Goal: Task Accomplishment & Management: Use online tool/utility

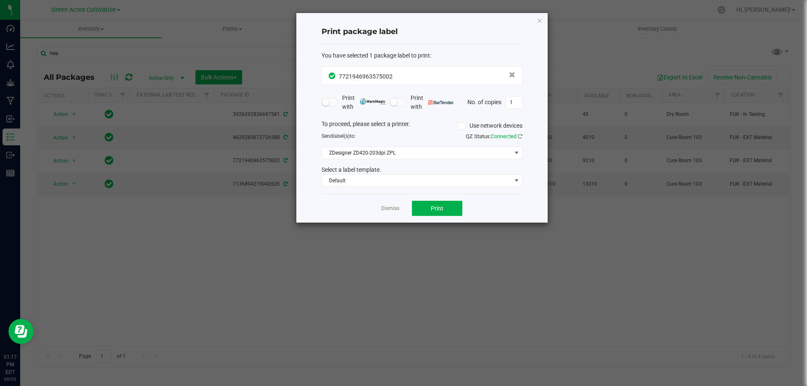
click at [544, 20] on div "Print package label You have selected 1 package label to print : 77219469635750…" at bounding box center [421, 118] width 251 height 210
click at [537, 20] on icon "button" at bounding box center [540, 20] width 6 height 10
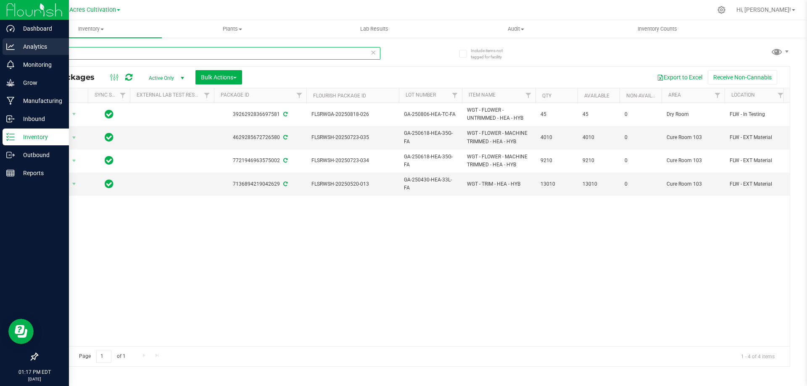
drag, startPoint x: 108, startPoint y: 55, endPoint x: 9, endPoint y: 56, distance: 99.2
click at [9, 56] on div "Dashboard Analytics Monitoring Grow Manufacturing Inbound Inventory Outbound Re…" at bounding box center [403, 193] width 807 height 386
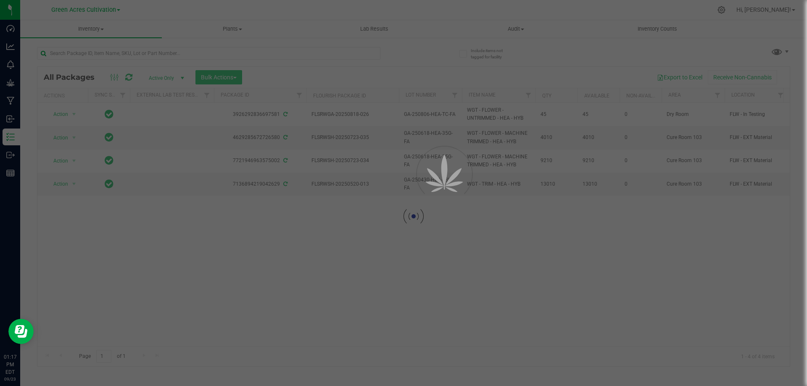
click at [236, 80] on div at bounding box center [403, 193] width 807 height 386
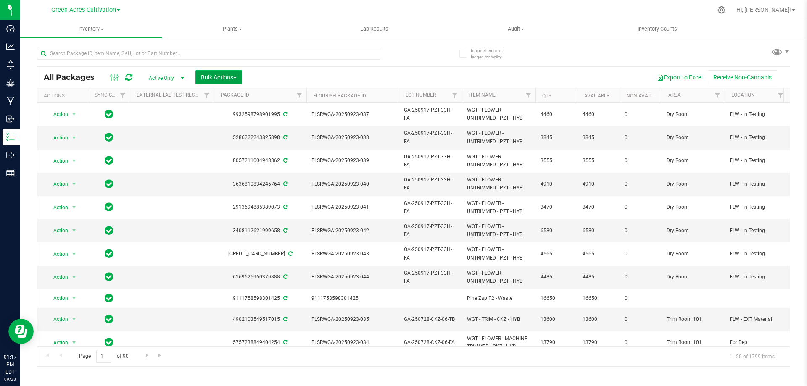
click at [241, 76] on button "Bulk Actions" at bounding box center [219, 77] width 47 height 14
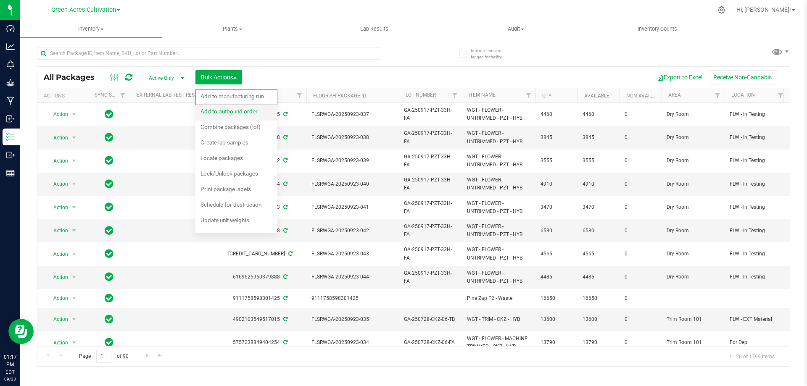
click at [251, 116] on div "Add to outbound order" at bounding box center [235, 112] width 69 height 13
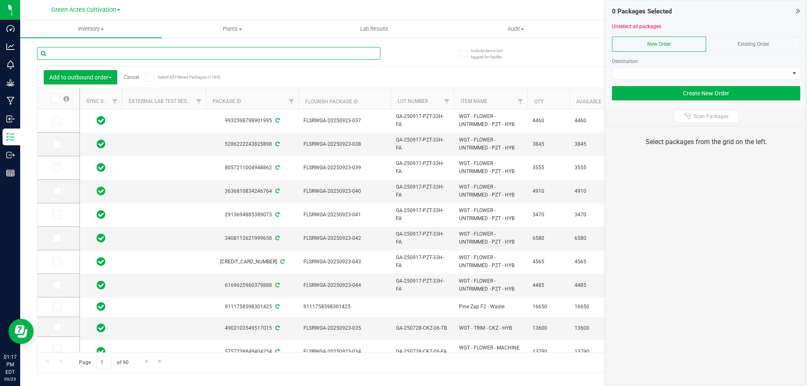
click at [87, 52] on input "text" at bounding box center [209, 53] width 344 height 13
click at [133, 77] on link "Cancel" at bounding box center [132, 77] width 16 height 6
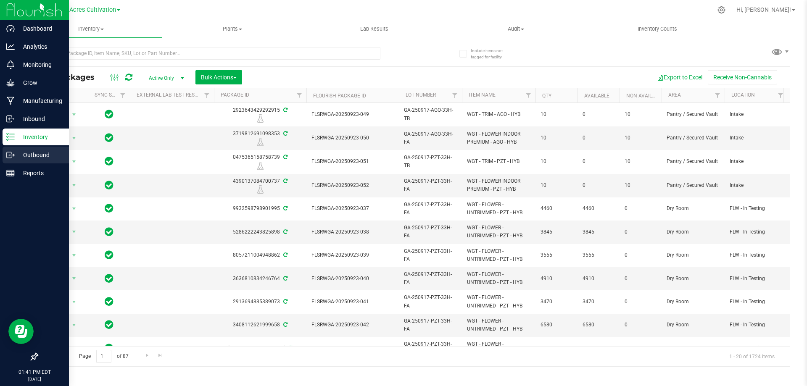
click at [31, 155] on p "Outbound" at bounding box center [40, 155] width 50 height 10
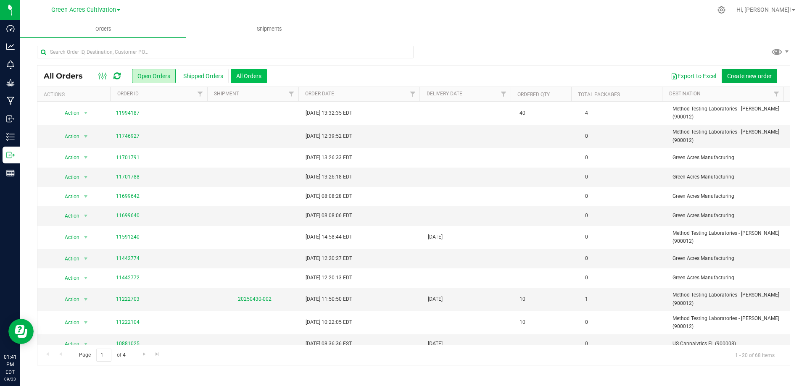
click at [258, 79] on button "All Orders" at bounding box center [249, 76] width 36 height 14
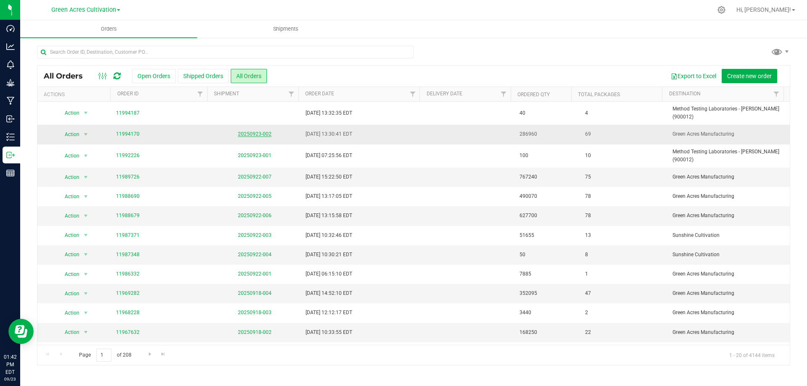
click at [255, 131] on link "20250923-002" at bounding box center [255, 134] width 34 height 6
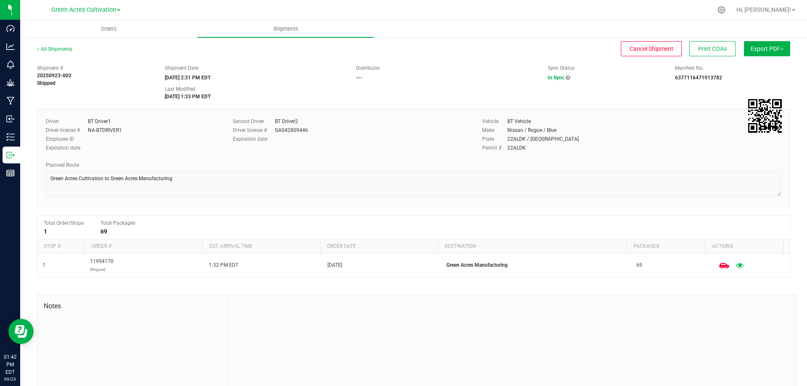
click at [762, 48] on span "Export PDF" at bounding box center [767, 48] width 33 height 7
click at [762, 65] on span "Manifest by Package ID" at bounding box center [754, 67] width 53 height 6
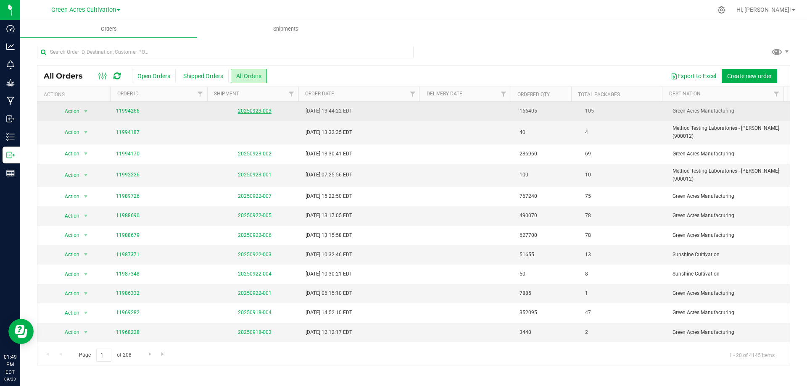
click at [262, 110] on link "20250923-003" at bounding box center [255, 111] width 34 height 6
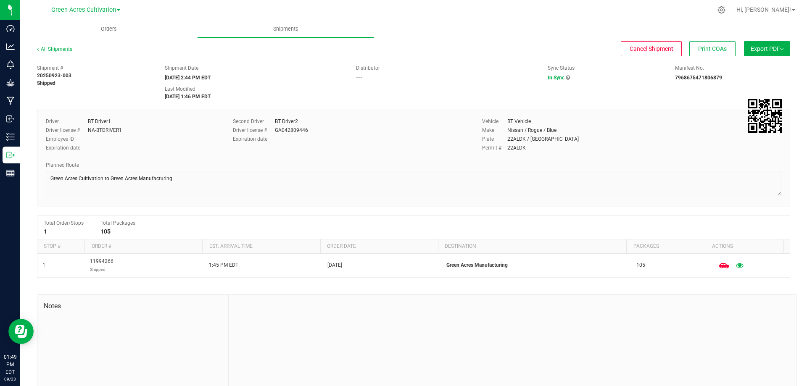
click at [770, 45] on button "Export PDF" at bounding box center [767, 48] width 46 height 15
click at [770, 63] on li "Manifest by Package ID" at bounding box center [764, 67] width 85 height 13
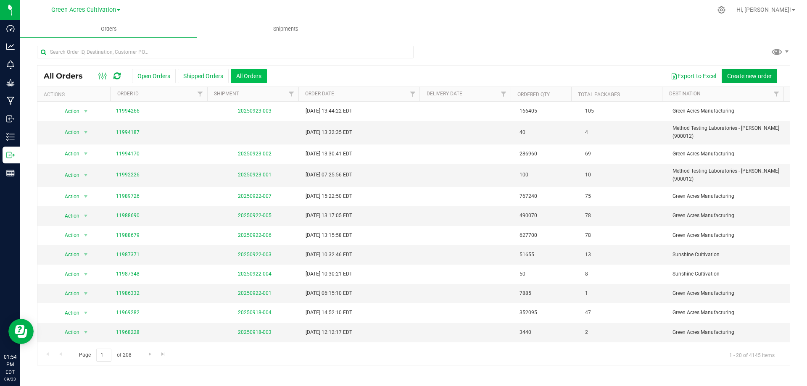
click at [251, 77] on button "All Orders" at bounding box center [249, 76] width 36 height 14
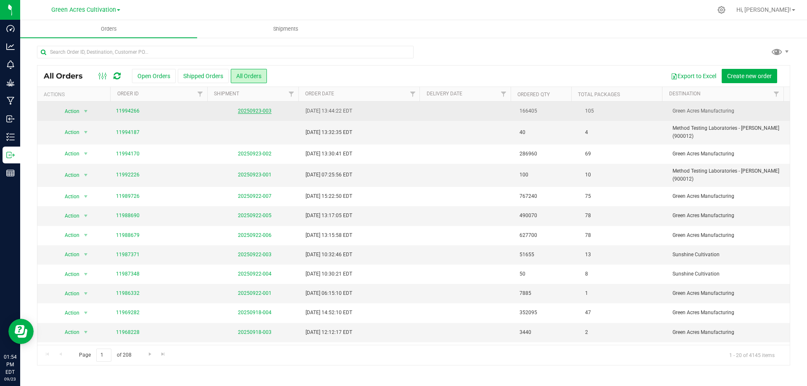
click at [264, 113] on link "20250923-003" at bounding box center [255, 111] width 34 height 6
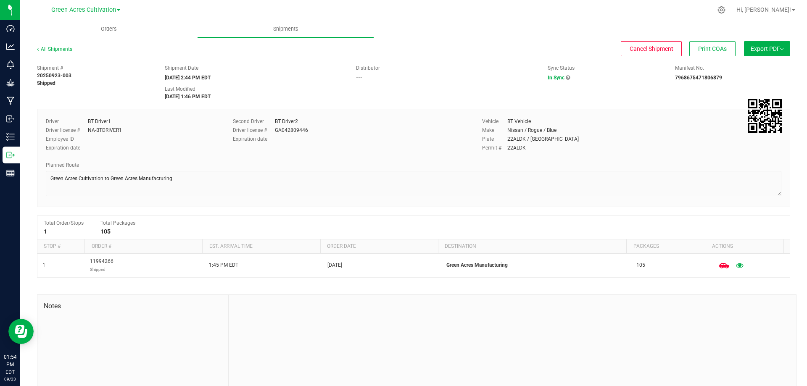
click at [765, 45] on span "Export PDF" at bounding box center [767, 48] width 33 height 7
click at [754, 63] on li "Manifest by Package ID" at bounding box center [764, 67] width 85 height 13
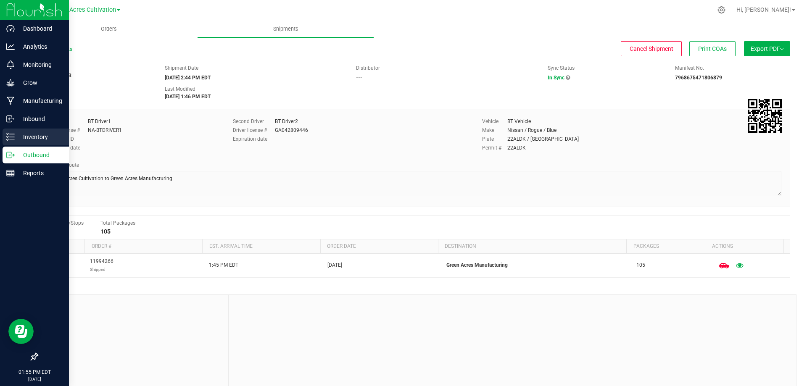
click at [45, 132] on div "Inventory" at bounding box center [36, 137] width 66 height 17
